Goal: Task Accomplishment & Management: Use online tool/utility

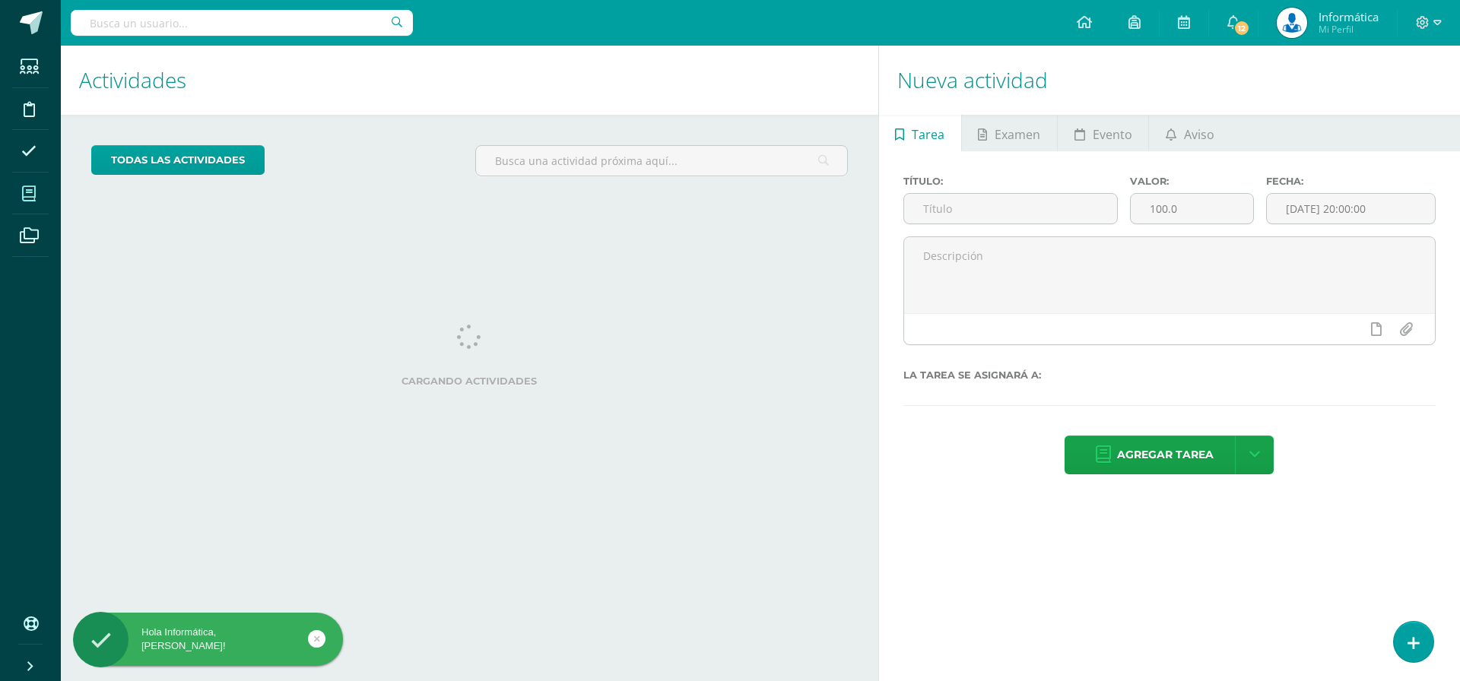
click at [31, 192] on icon at bounding box center [29, 193] width 14 height 15
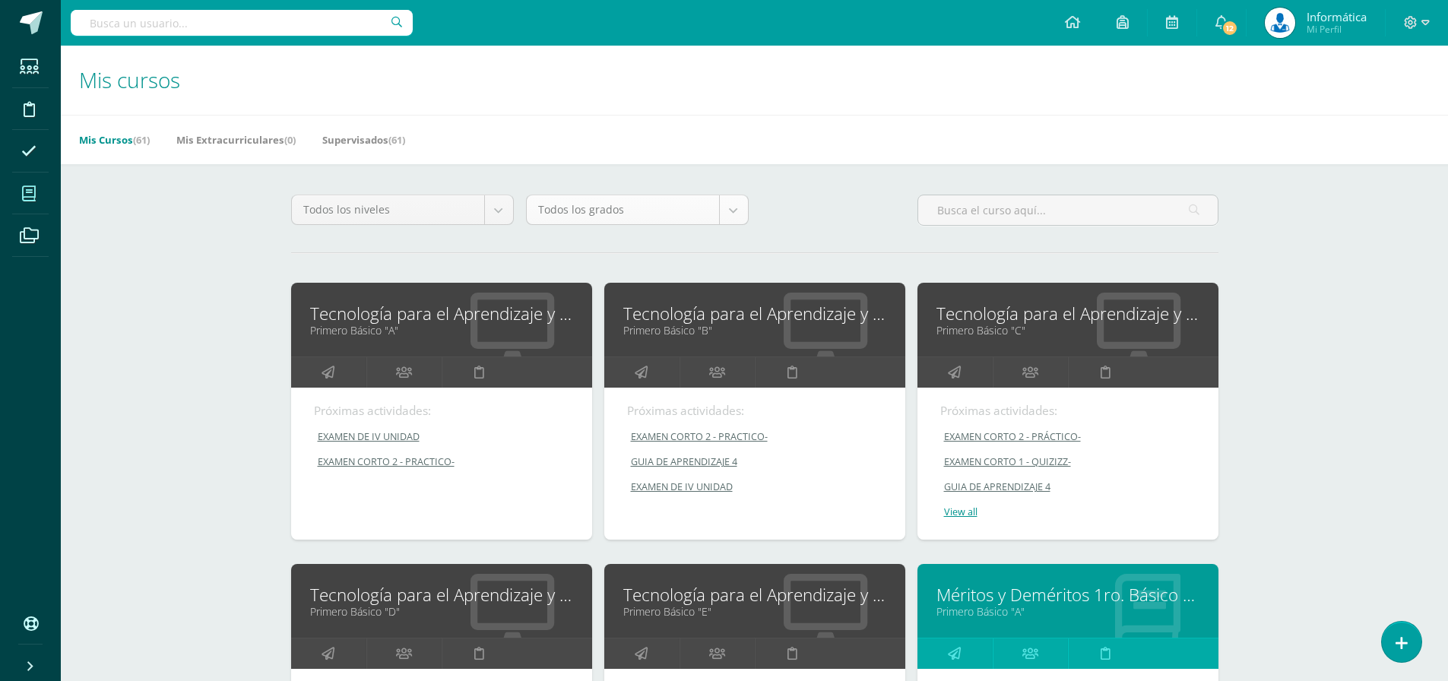
click at [735, 215] on body "Estudiantes Disciplina Asistencia Mis cursos Archivos Soporte Centro de ayuda Ú…" at bounding box center [724, 611] width 1448 height 1222
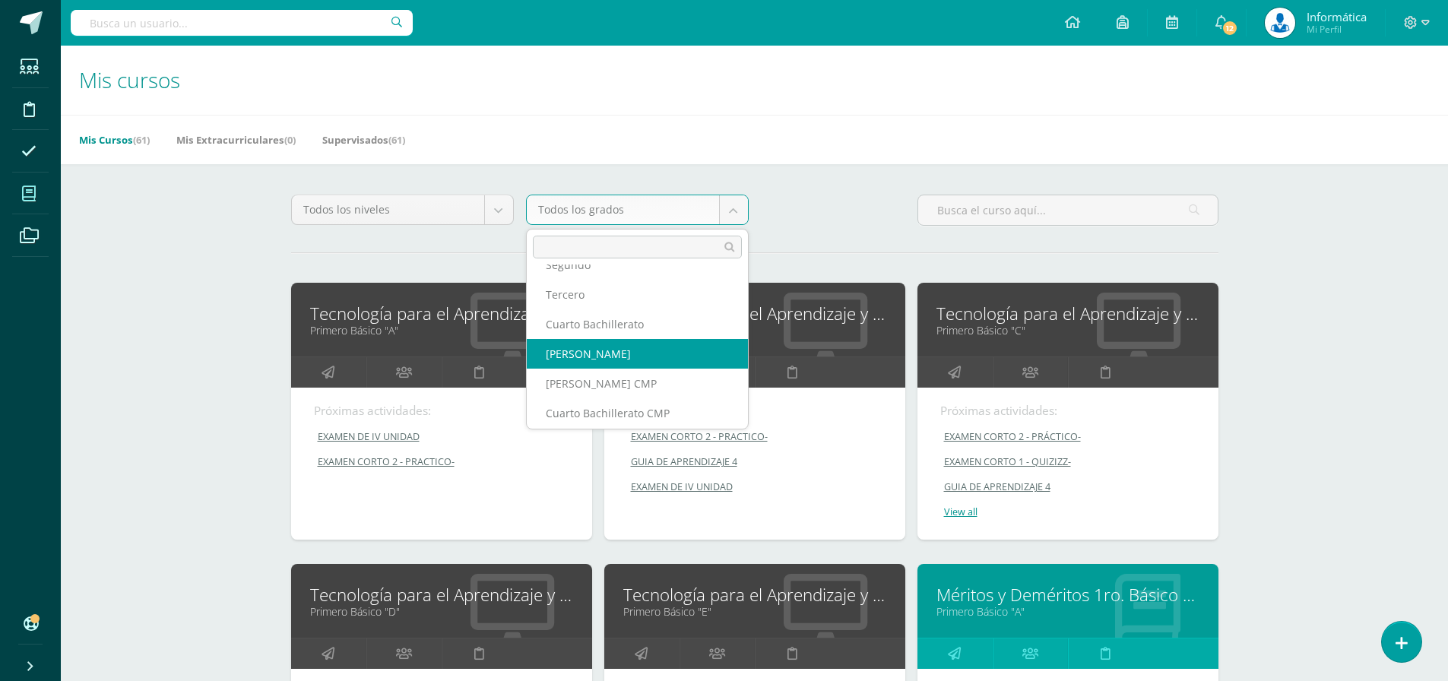
scroll to position [304, 0]
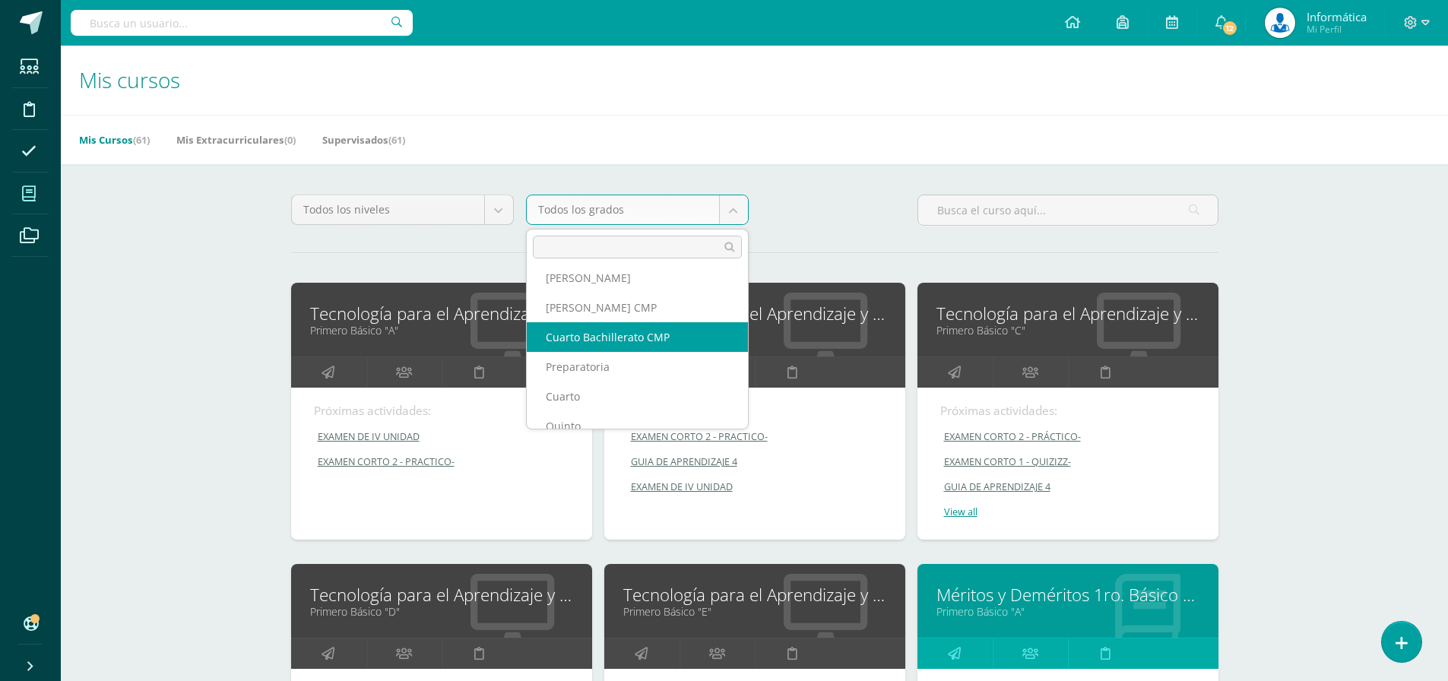
select select "13"
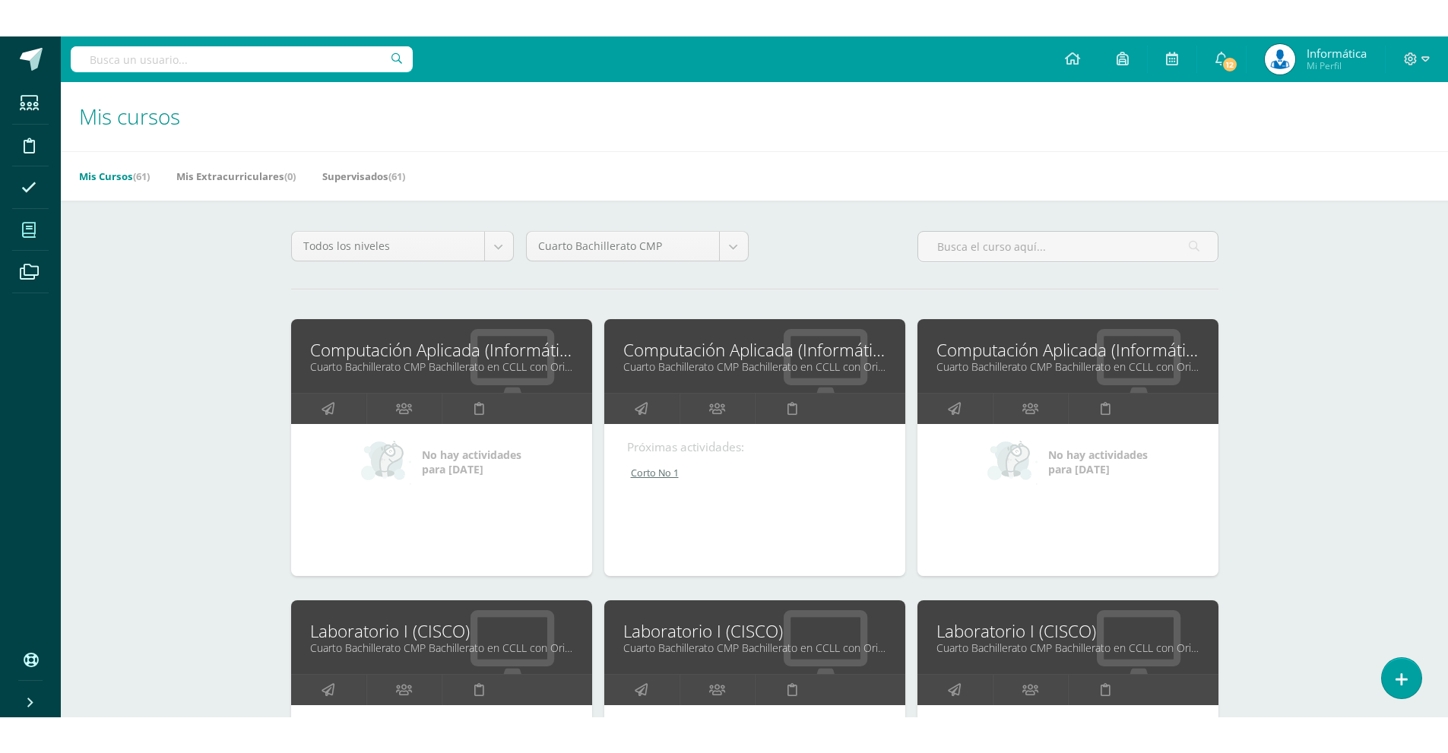
scroll to position [152, 0]
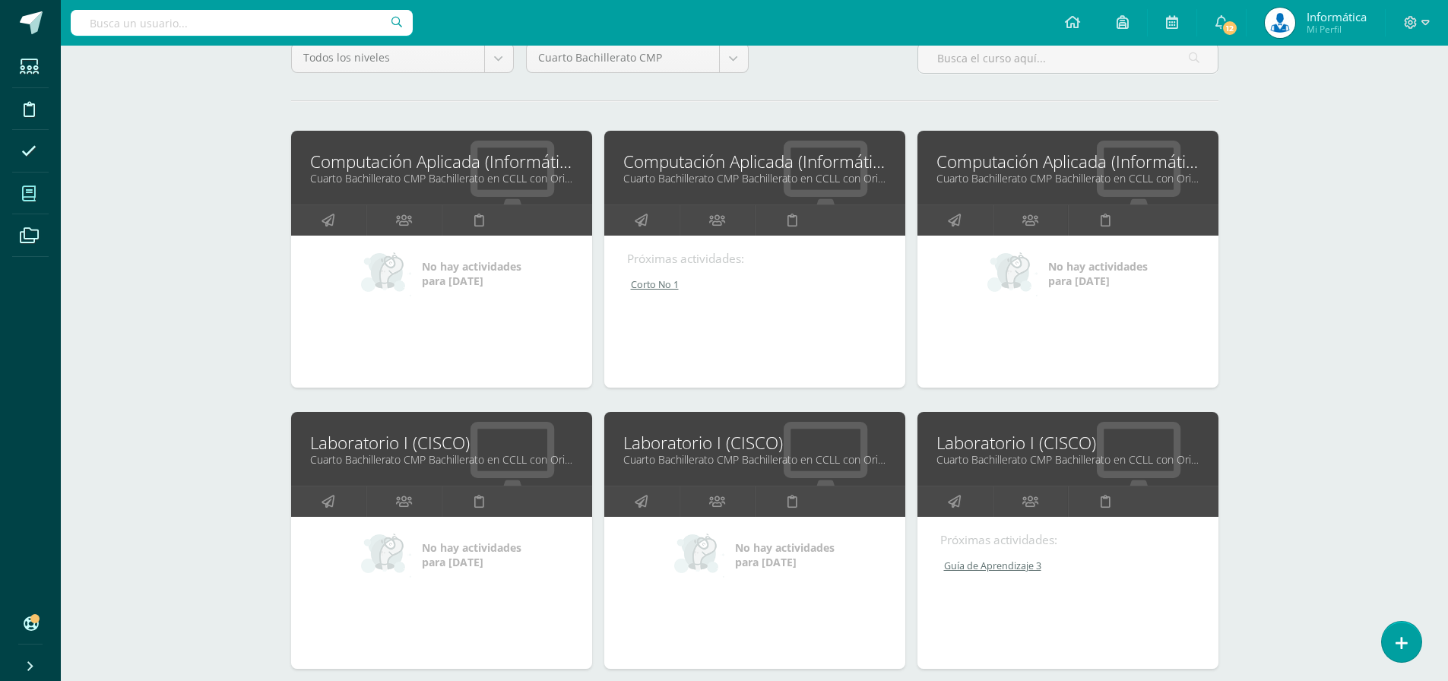
click at [774, 174] on link "Cuarto Bachillerato CMP Bachillerato en CCLL con Orientación en Computación "D"" at bounding box center [754, 178] width 263 height 14
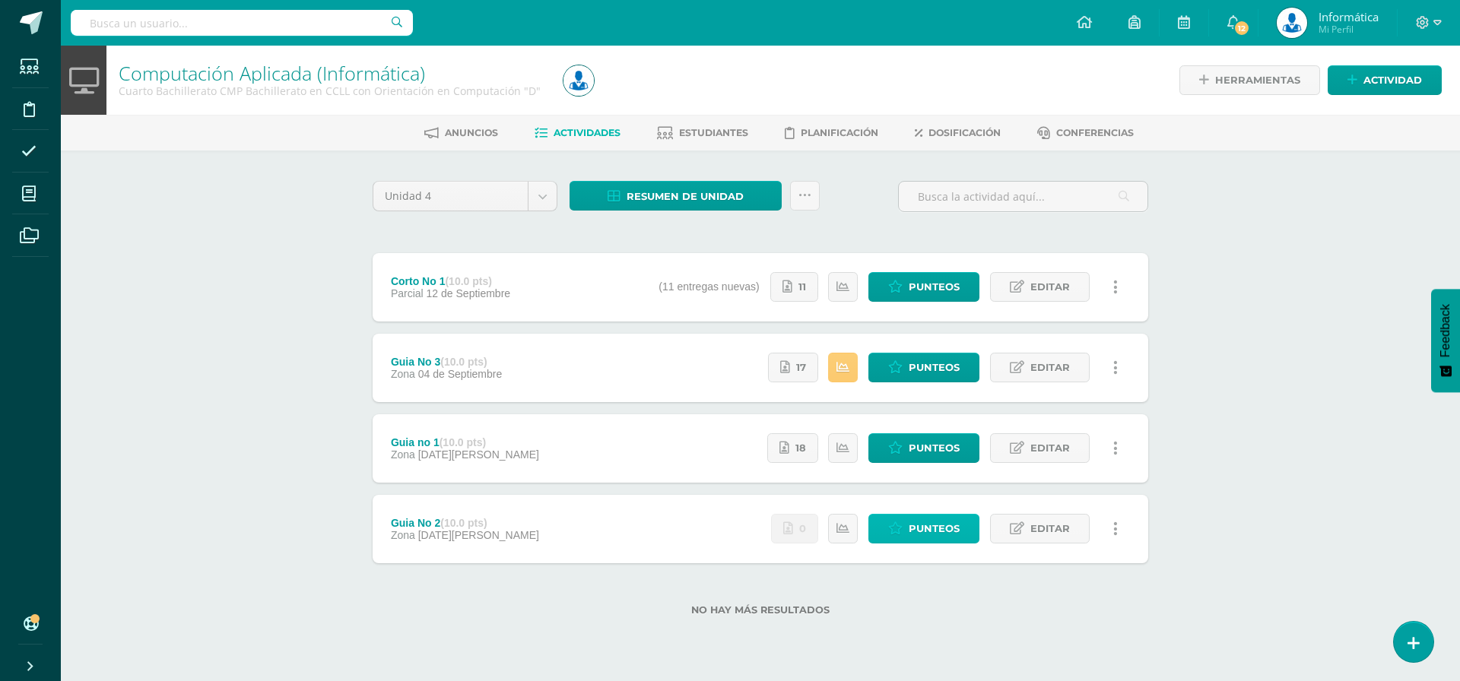
click at [920, 536] on span "Punteos" at bounding box center [933, 529] width 51 height 28
click at [921, 369] on span "Punteos" at bounding box center [933, 368] width 51 height 28
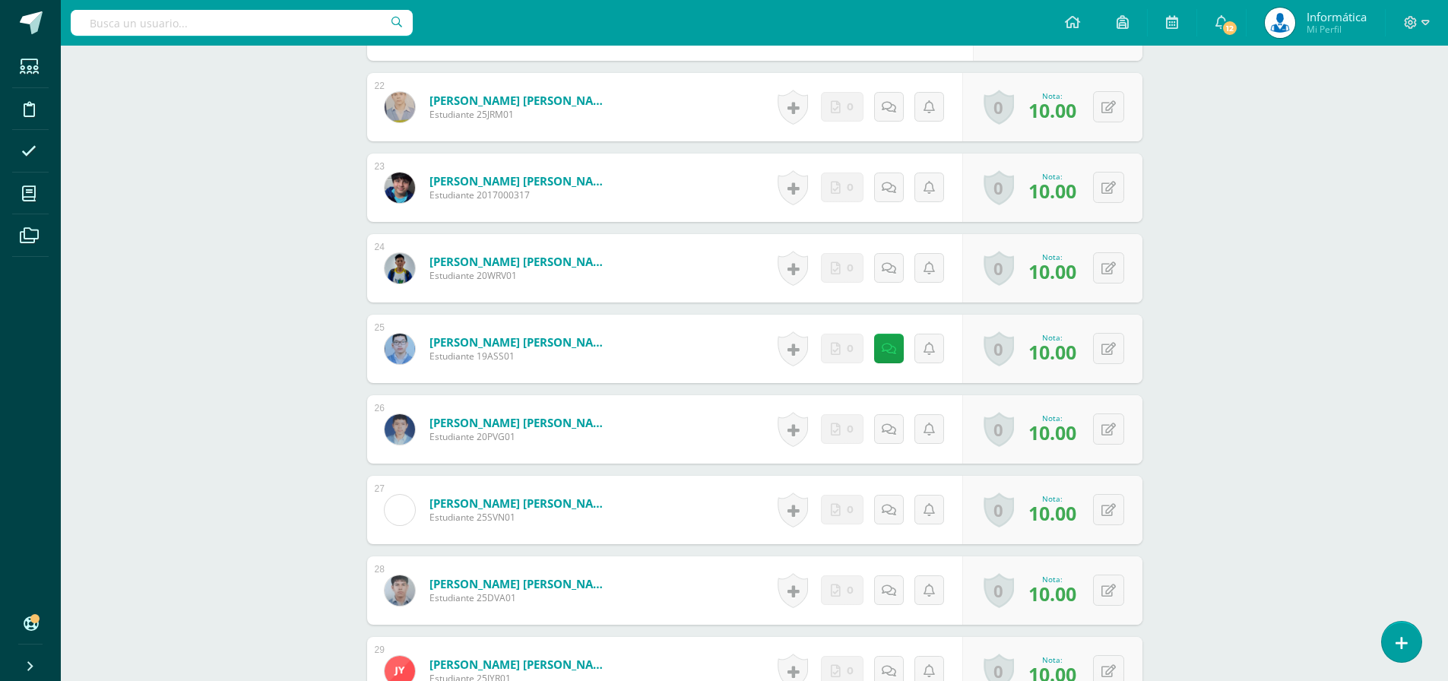
scroll to position [2436, 0]
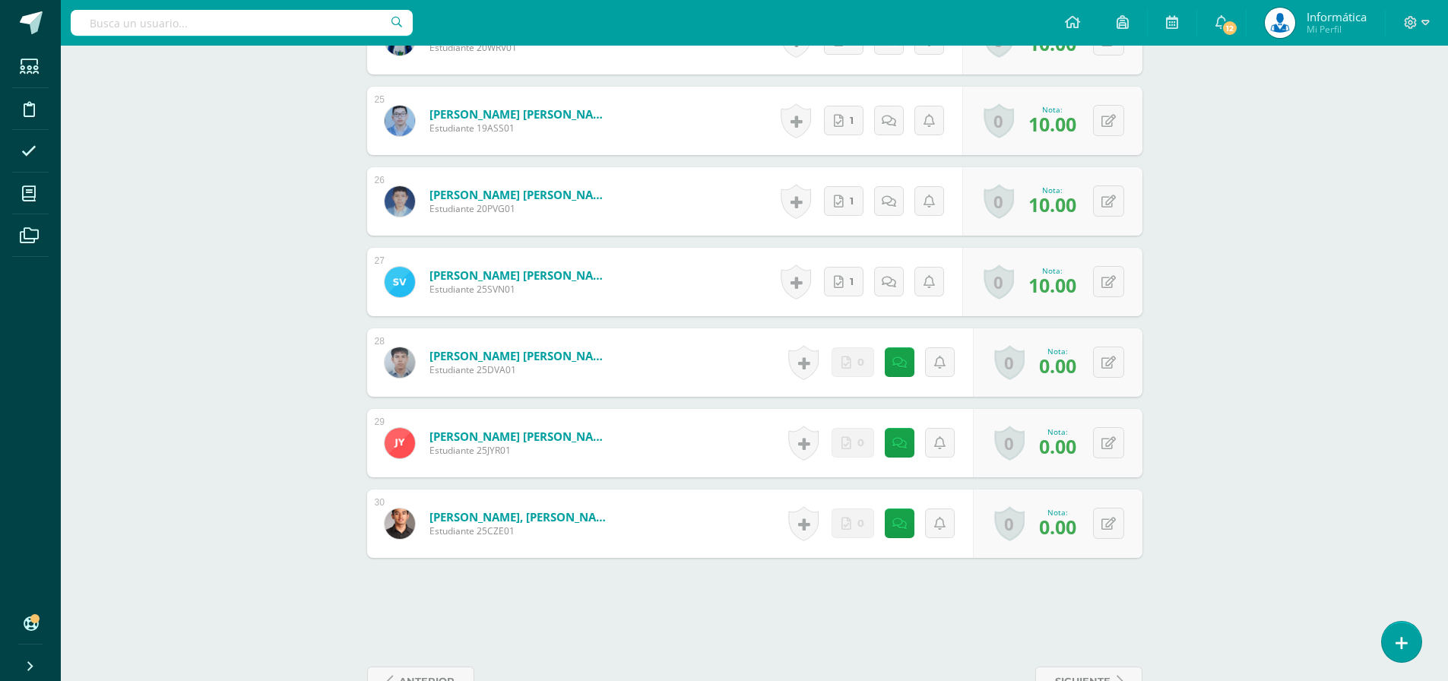
scroll to position [2436, 0]
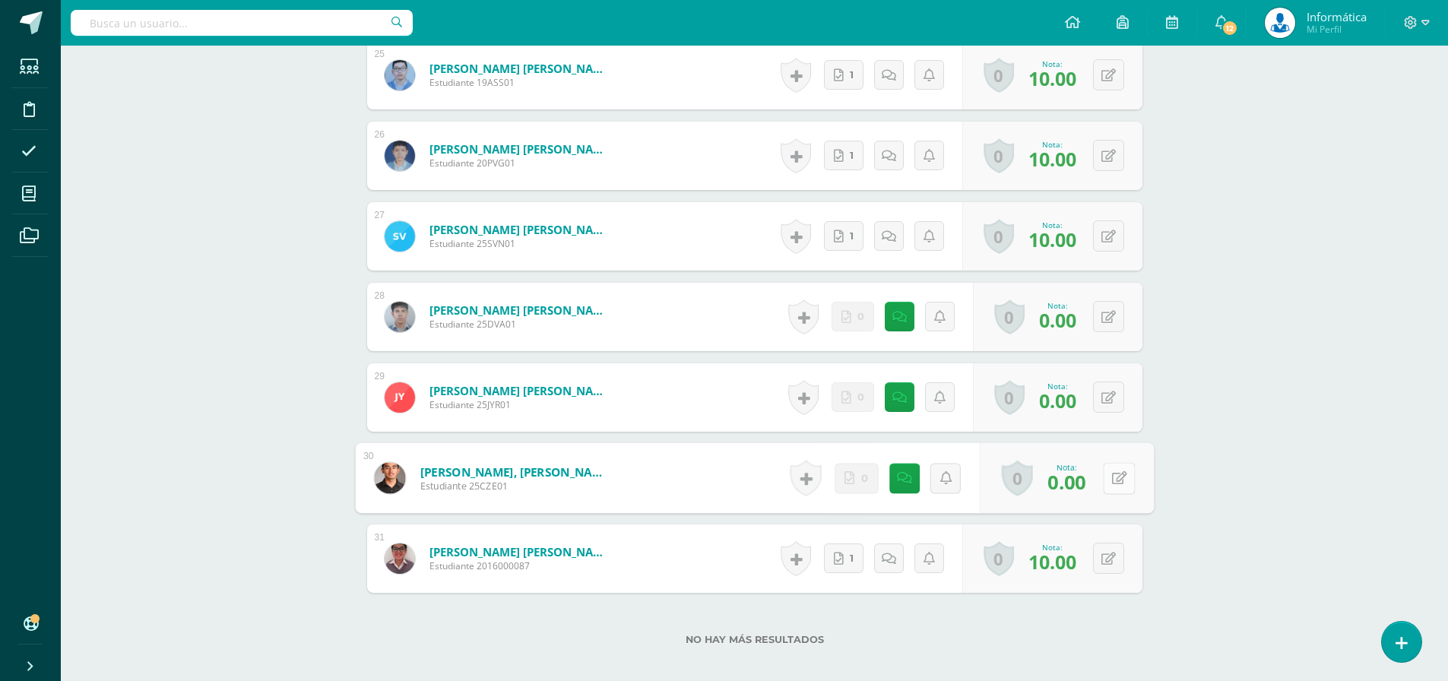
click at [1111, 478] on icon at bounding box center [1118, 477] width 15 height 13
type input "10"
click at [886, 475] on icon at bounding box center [893, 477] width 15 height 13
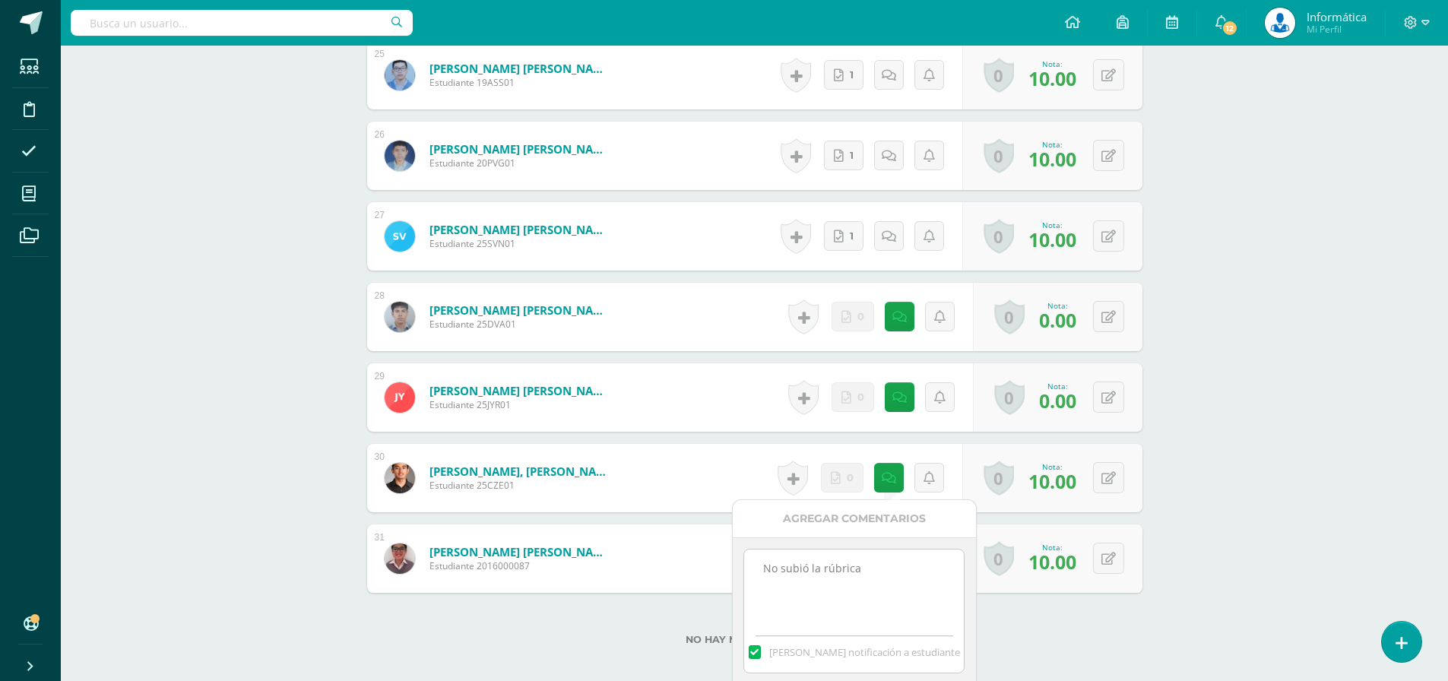
drag, startPoint x: 874, startPoint y: 588, endPoint x: 731, endPoint y: 550, distance: 147.0
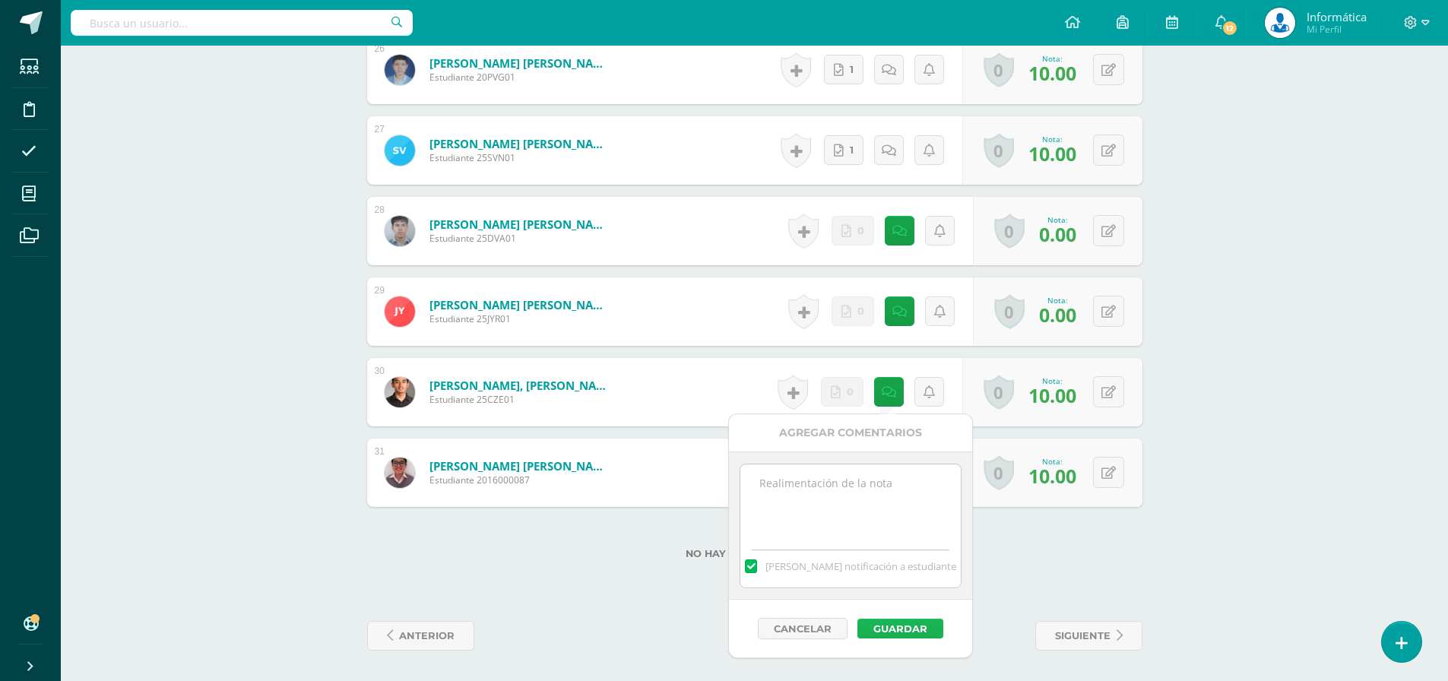
click at [880, 626] on button "Guardar" at bounding box center [901, 629] width 86 height 20
